Goal: Task Accomplishment & Management: Use online tool/utility

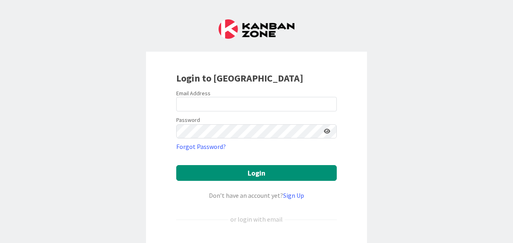
scroll to position [70, 0]
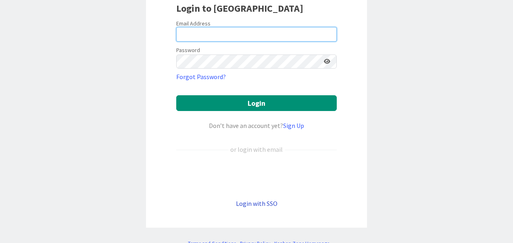
type input "Rahman"
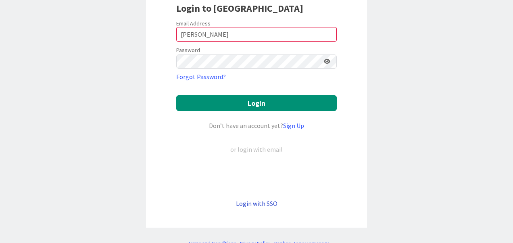
click at [251, 199] on link "Login with SSO" at bounding box center [257, 203] width 42 height 8
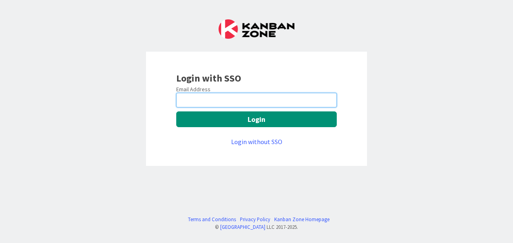
click at [214, 99] on input "email" at bounding box center [256, 100] width 160 height 15
type input "hafeezur.rahman@mrcglobal.com"
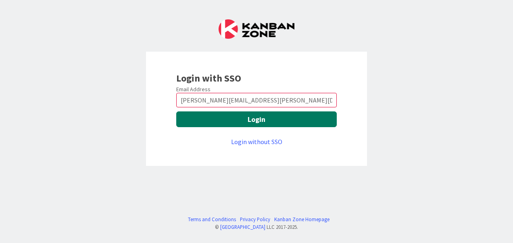
click at [233, 116] on button "Login" at bounding box center [256, 119] width 160 height 16
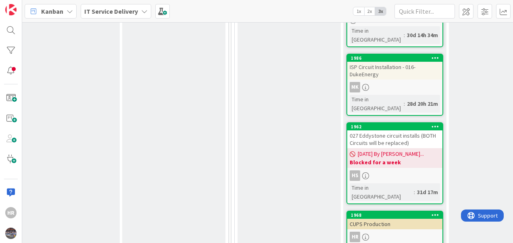
scroll to position [1148, 242]
click at [391, 231] on div "HR" at bounding box center [394, 236] width 95 height 10
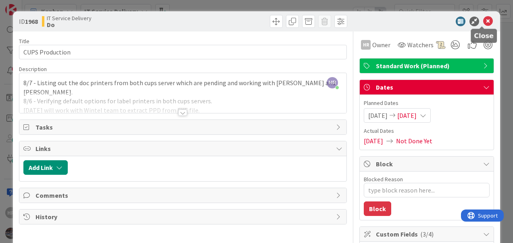
click at [483, 21] on icon at bounding box center [488, 22] width 10 height 10
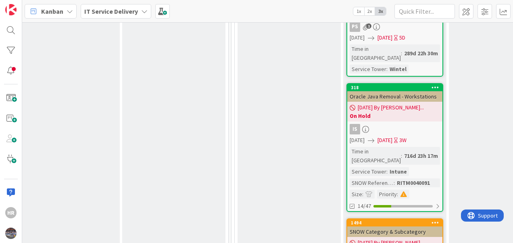
scroll to position [2935, 242]
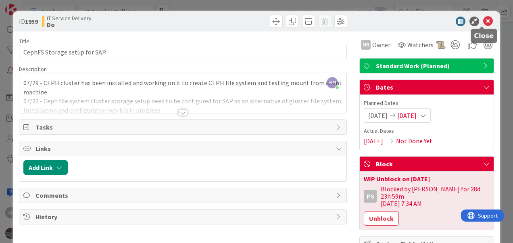
click at [483, 20] on icon at bounding box center [488, 22] width 10 height 10
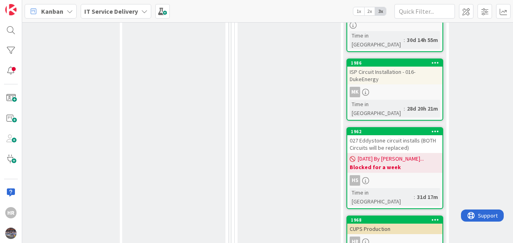
scroll to position [1074, 242]
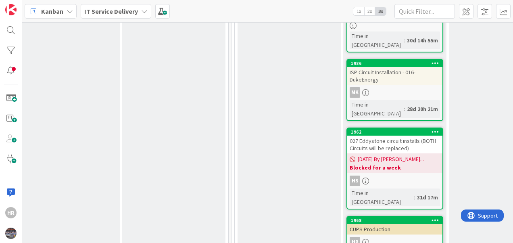
click at [382, 237] on div "HR" at bounding box center [394, 242] width 95 height 10
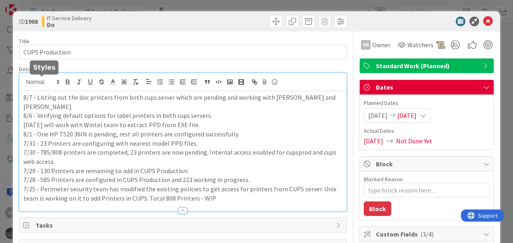
click at [22, 80] on div "8/7 - Listing out the doc printers from both cups server which are pending and …" at bounding box center [182, 142] width 327 height 138
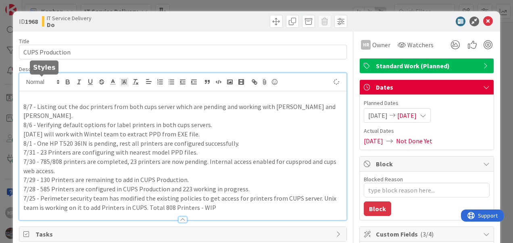
type textarea "x"
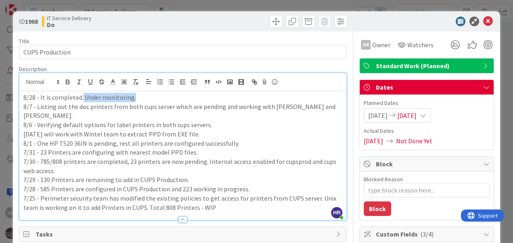
drag, startPoint x: 80, startPoint y: 97, endPoint x: 132, endPoint y: 97, distance: 51.6
click at [132, 97] on p "8/28 - It is completed. Under monitoring." at bounding box center [182, 97] width 319 height 9
click at [42, 98] on p "8/28 - It is completed." at bounding box center [182, 97] width 319 height 9
type textarea "x"
click at [483, 24] on icon at bounding box center [488, 22] width 10 height 10
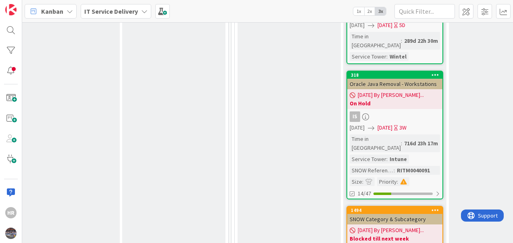
scroll to position [2859, 242]
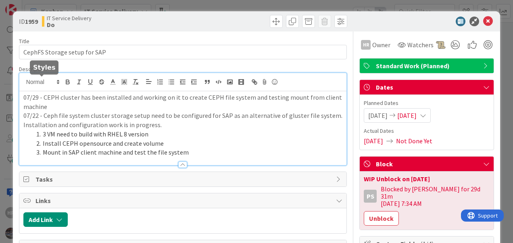
click at [24, 82] on div "07/29 - CEPH cluster has been installed and working on it to create CEPH file s…" at bounding box center [182, 119] width 327 height 92
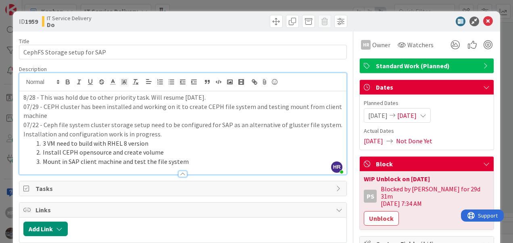
click at [145, 96] on p "8/28 - This was hold due to other priority task. Will resume [DATE]." at bounding box center [182, 97] width 319 height 9
click at [483, 19] on icon at bounding box center [488, 22] width 10 height 10
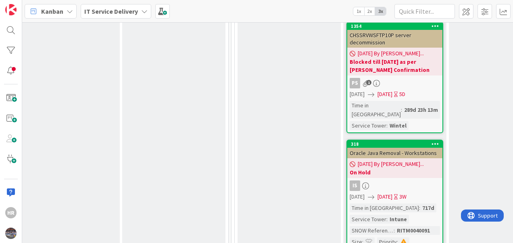
scroll to position [2452, 242]
